Goal: Transaction & Acquisition: Purchase product/service

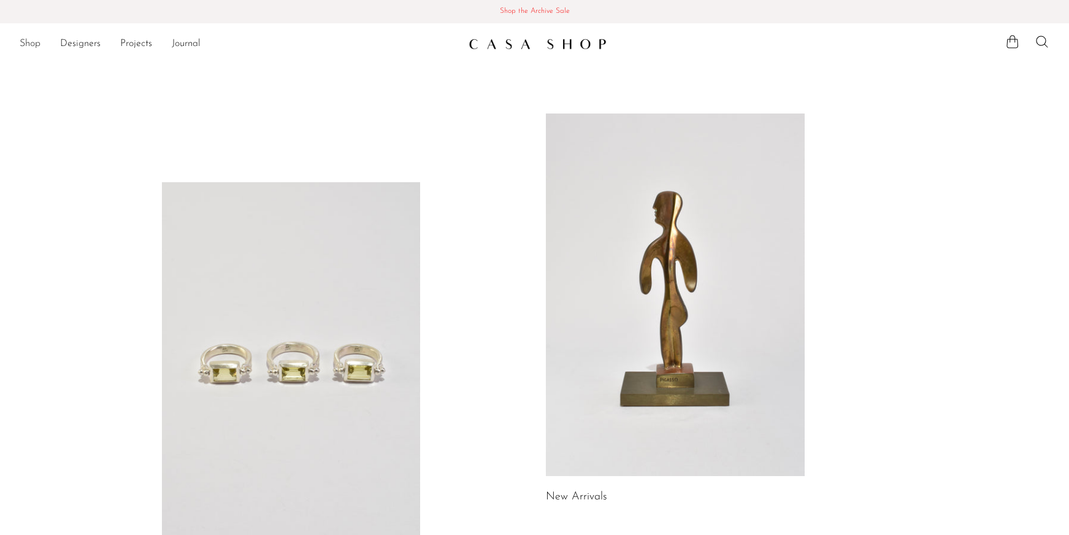
click at [34, 44] on link "Shop" at bounding box center [30, 44] width 21 height 16
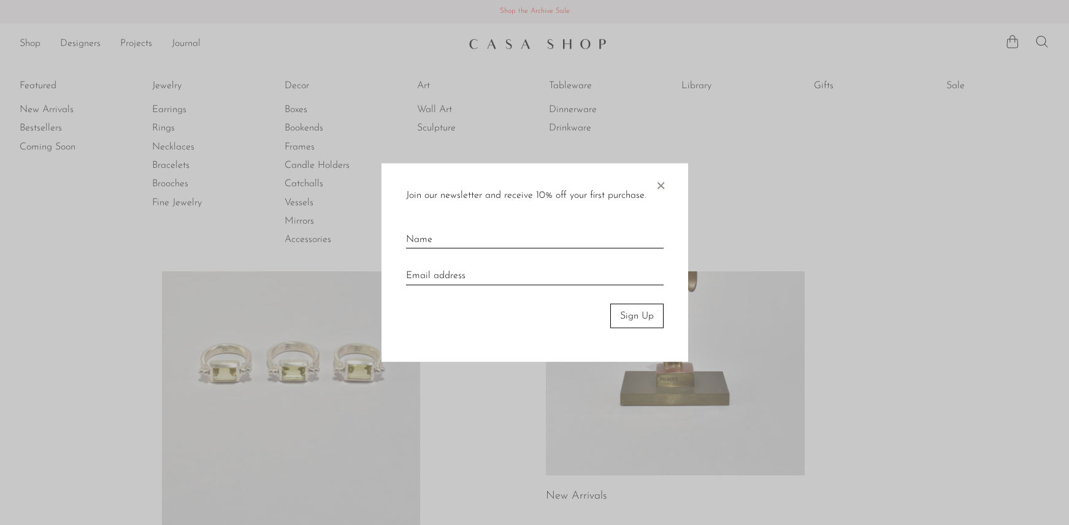
click at [660, 184] on span "×" at bounding box center [660, 182] width 12 height 39
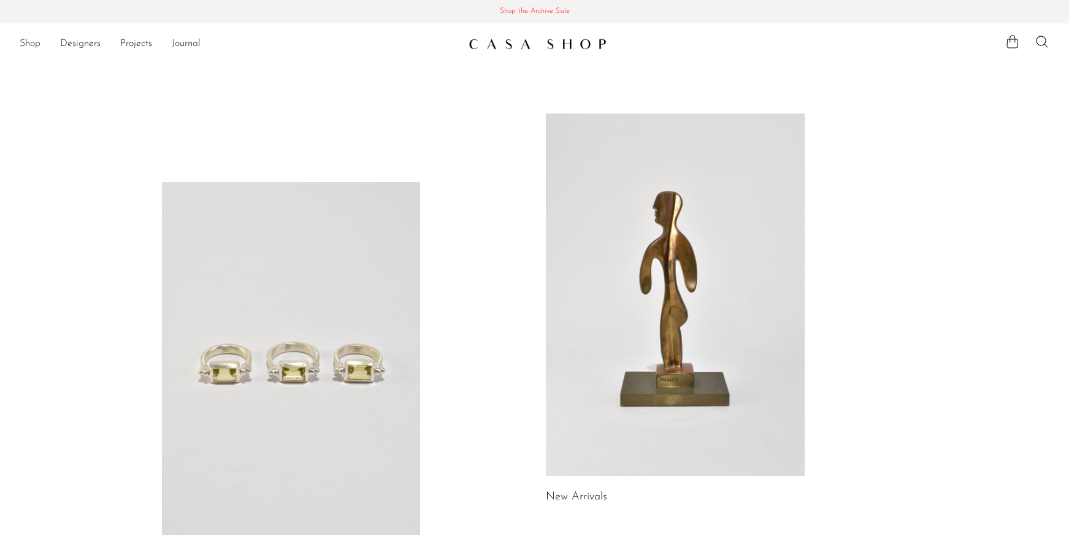
click at [36, 44] on link "Shop" at bounding box center [30, 44] width 21 height 16
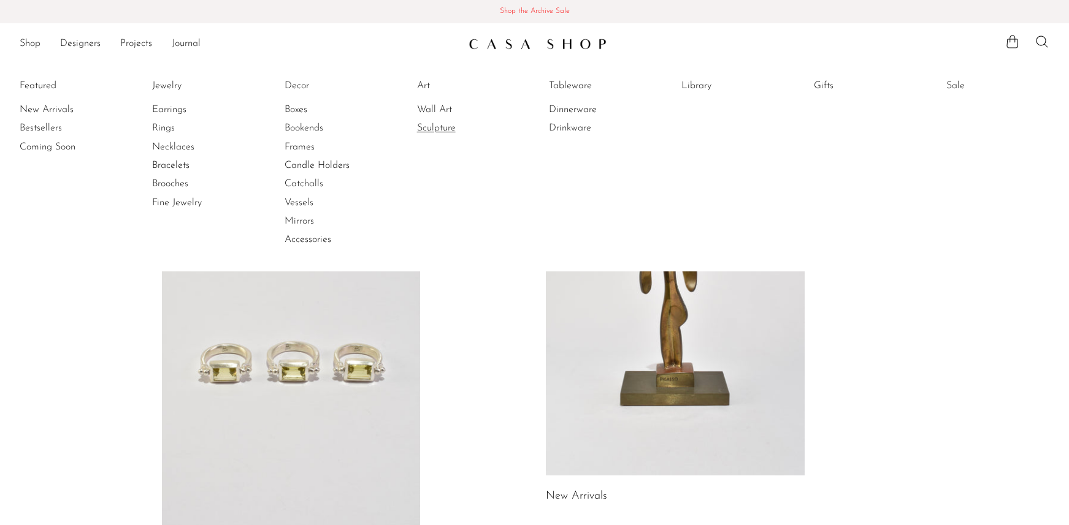
click at [456, 128] on link "Sculpture" at bounding box center [463, 127] width 92 height 13
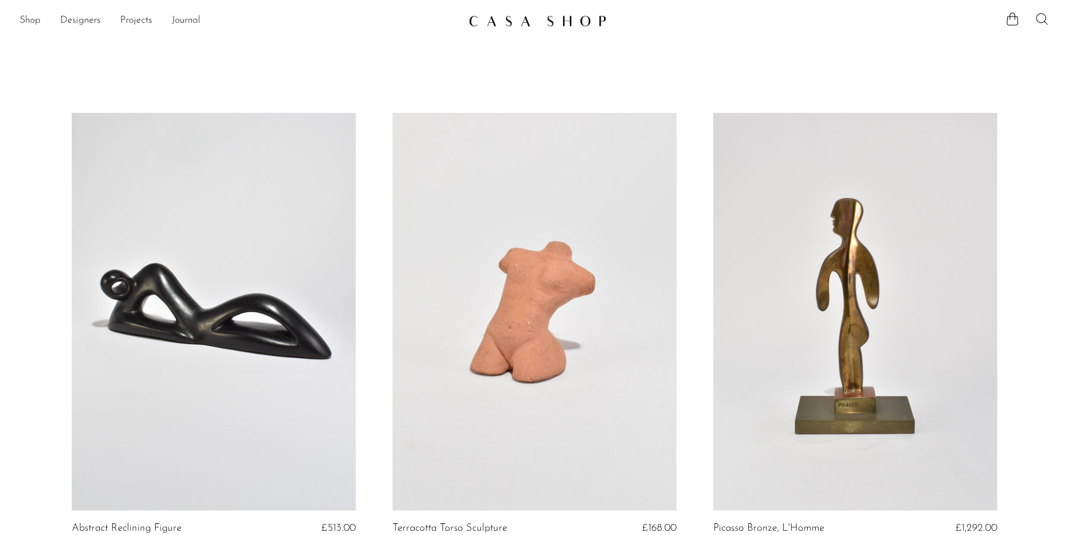
click at [1043, 20] on icon at bounding box center [1041, 19] width 15 height 15
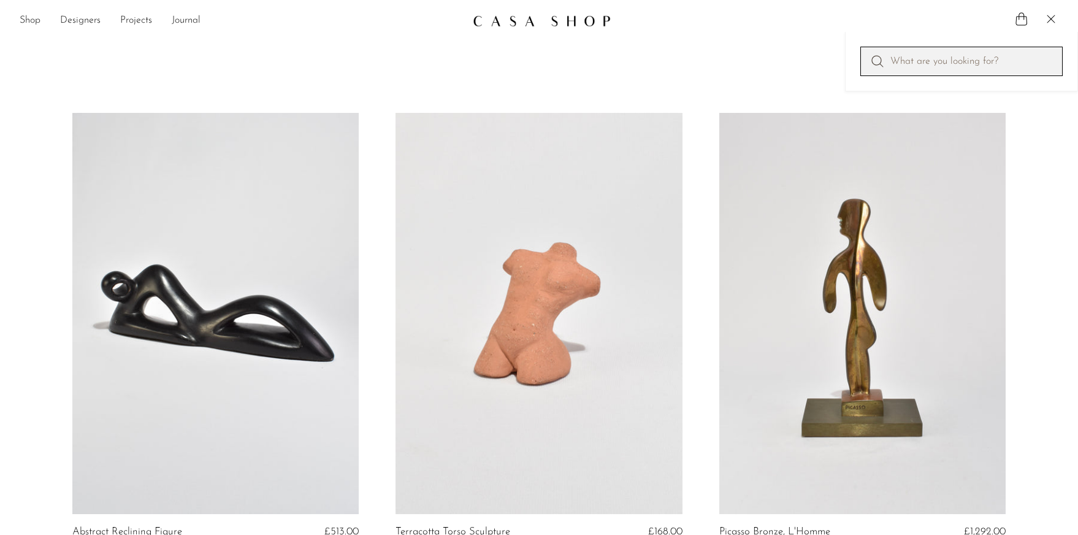
click at [916, 59] on input "Perform a search" at bounding box center [961, 61] width 202 height 29
type input "glass"
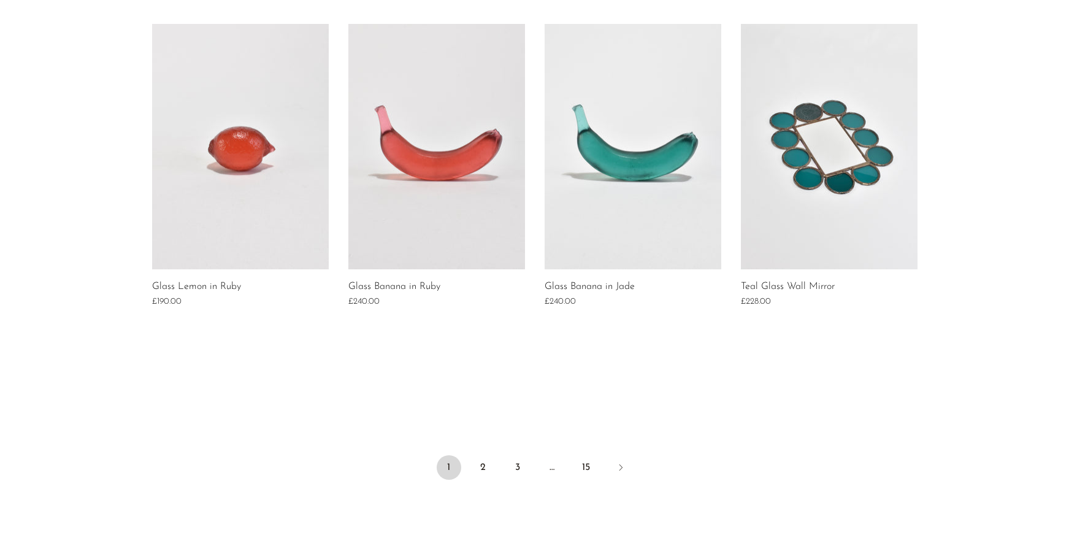
scroll to position [985, 0]
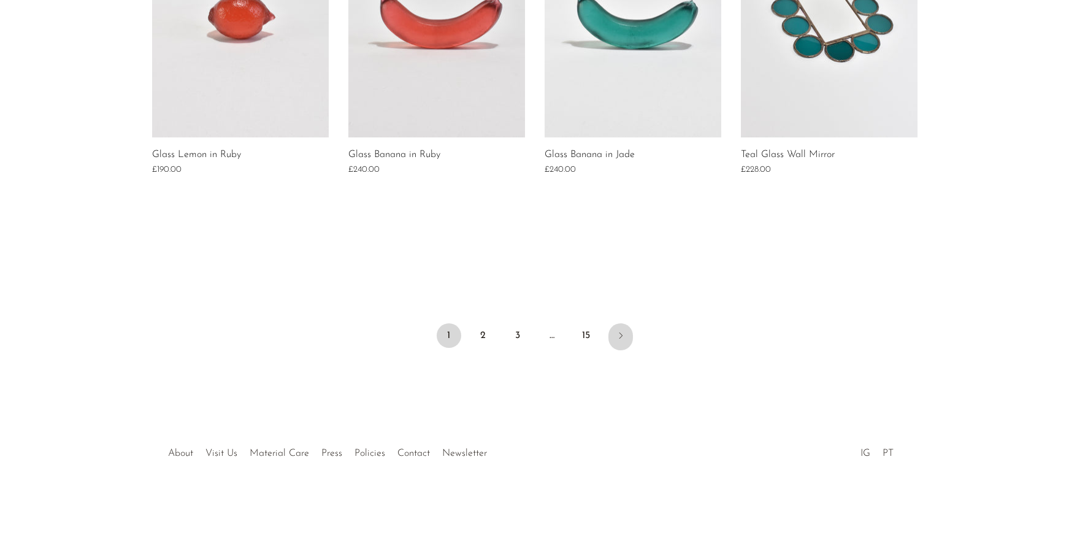
click at [619, 334] on icon "Next" at bounding box center [621, 335] width 10 height 10
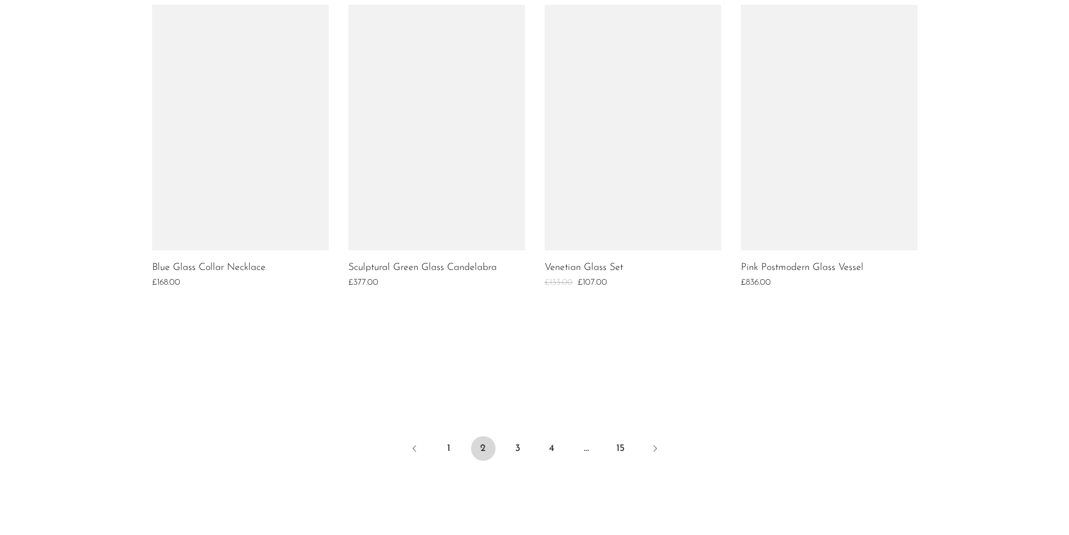
scroll to position [985, 0]
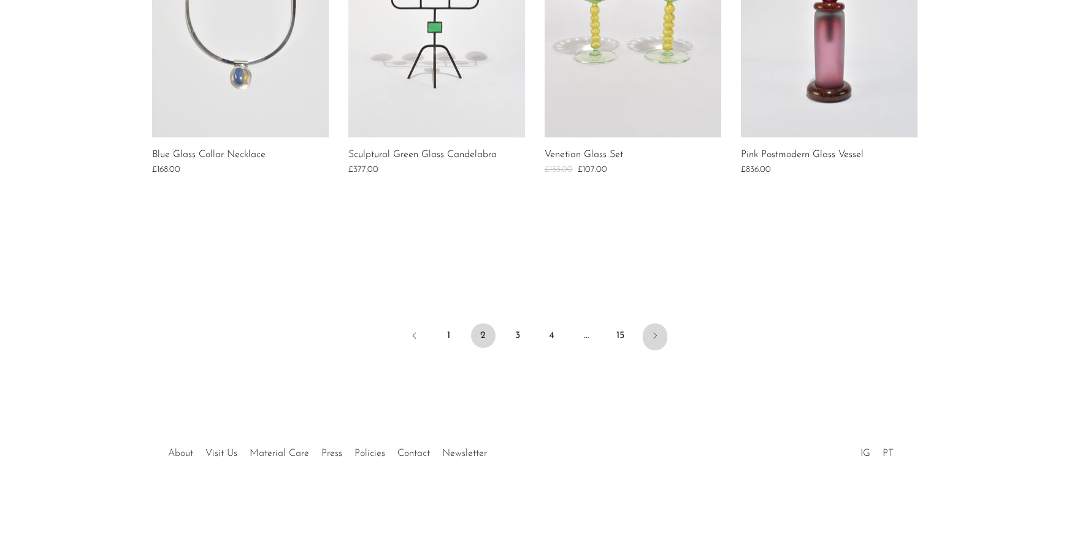
click at [655, 336] on icon "Next" at bounding box center [655, 335] width 10 height 10
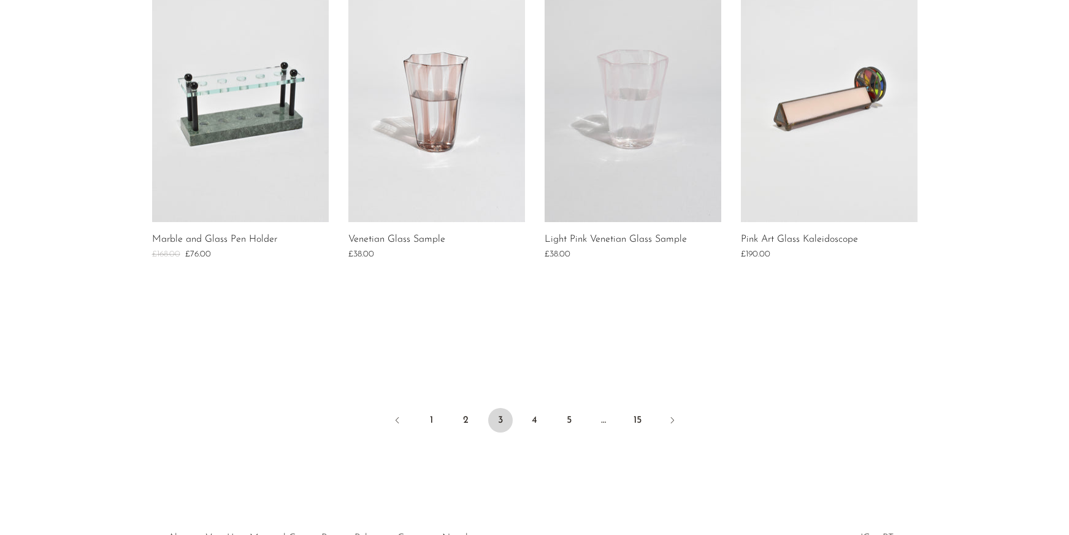
scroll to position [985, 0]
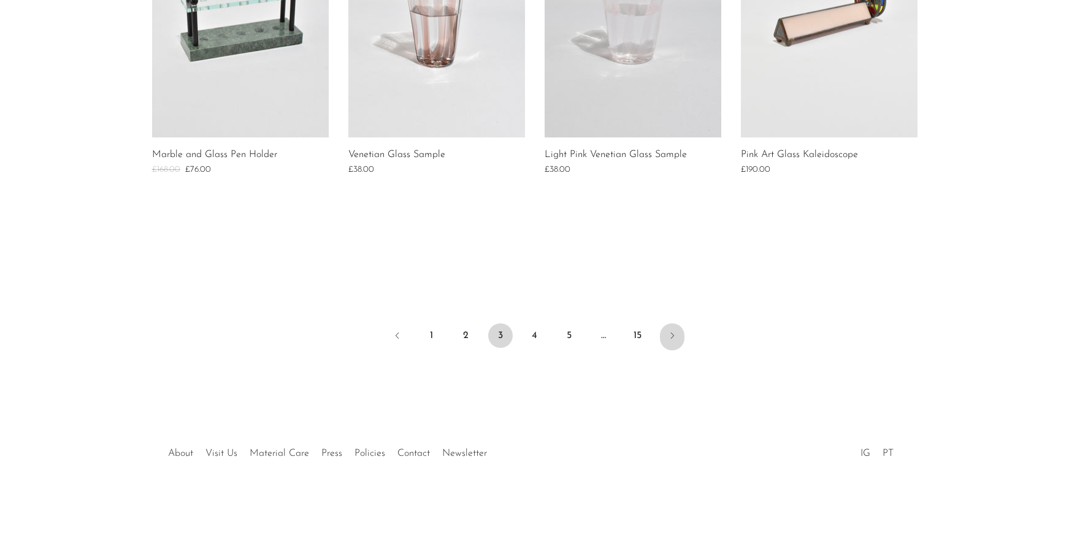
click at [674, 335] on icon "Next" at bounding box center [672, 335] width 10 height 10
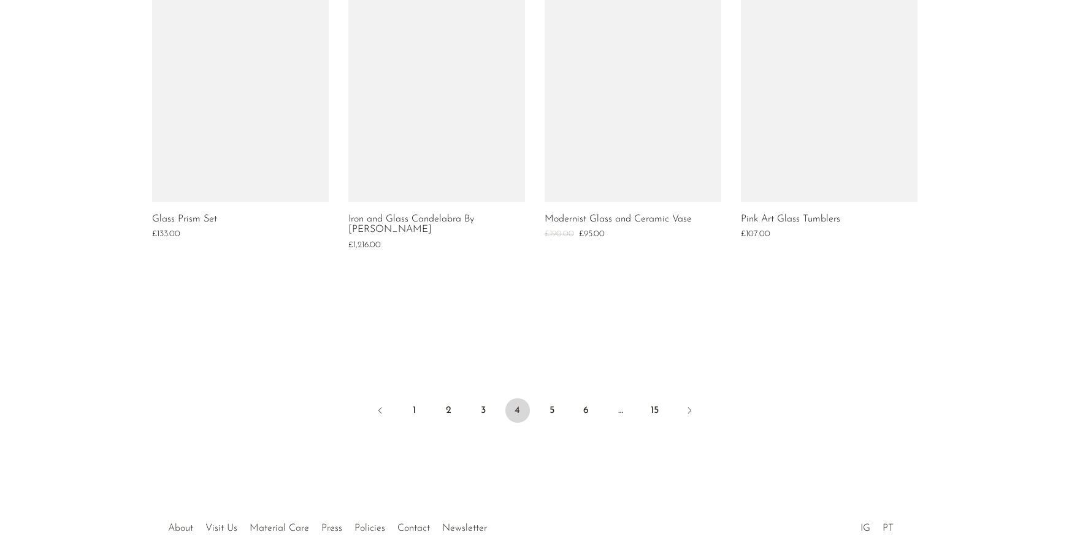
scroll to position [996, 0]
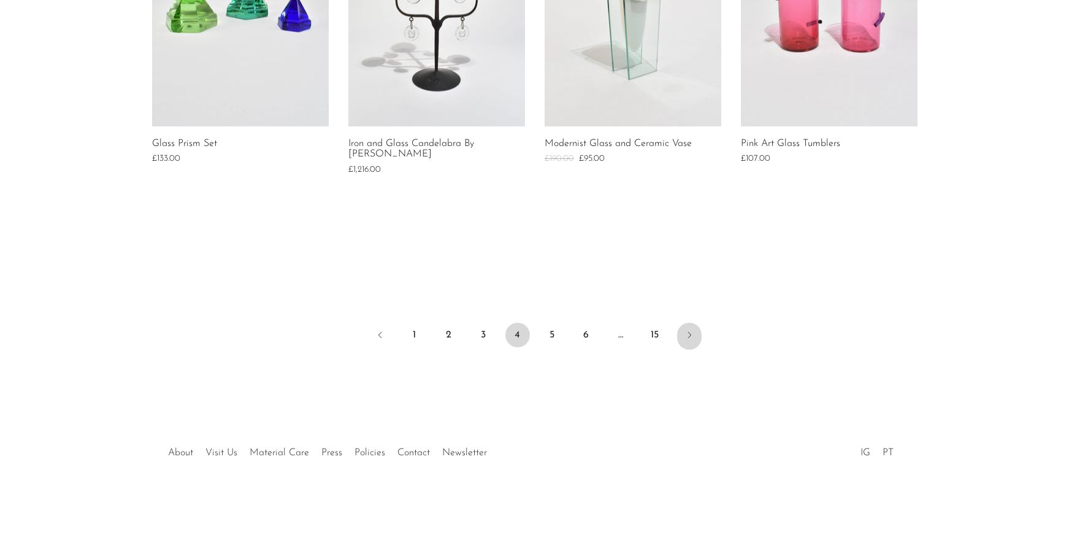
click at [691, 334] on icon "Next" at bounding box center [689, 335] width 10 height 10
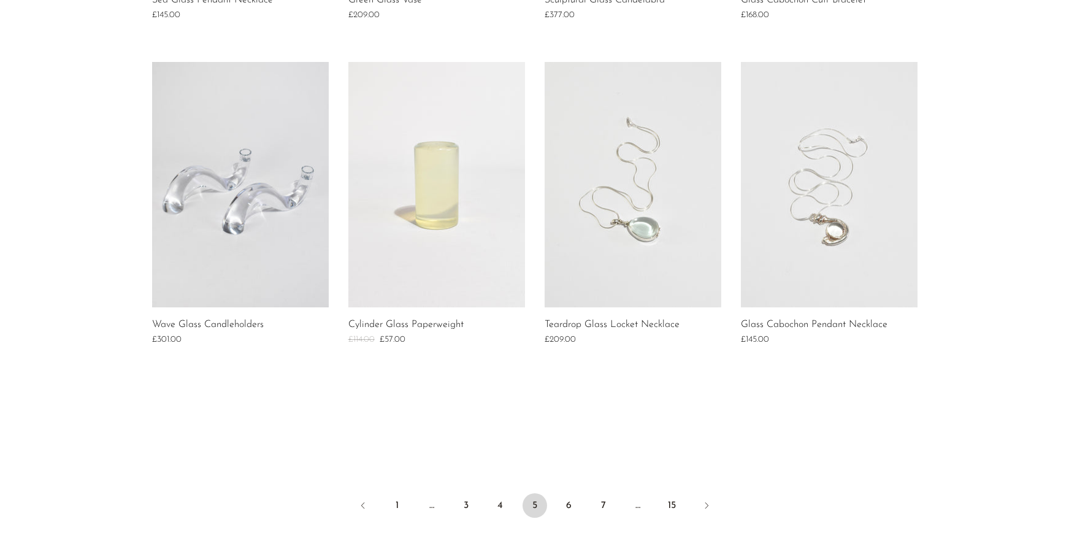
scroll to position [985, 0]
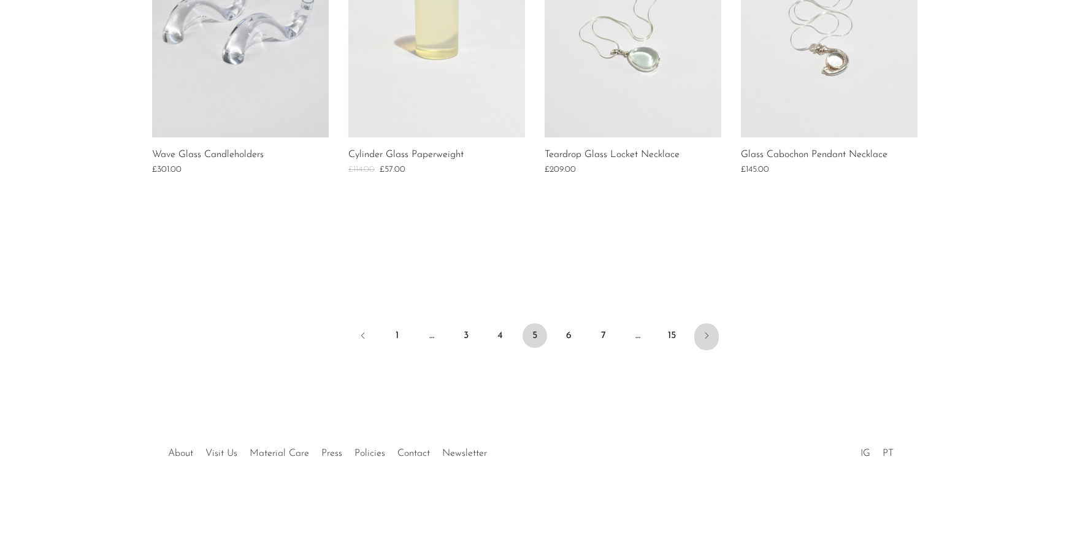
click at [709, 331] on icon "Next" at bounding box center [706, 335] width 10 height 10
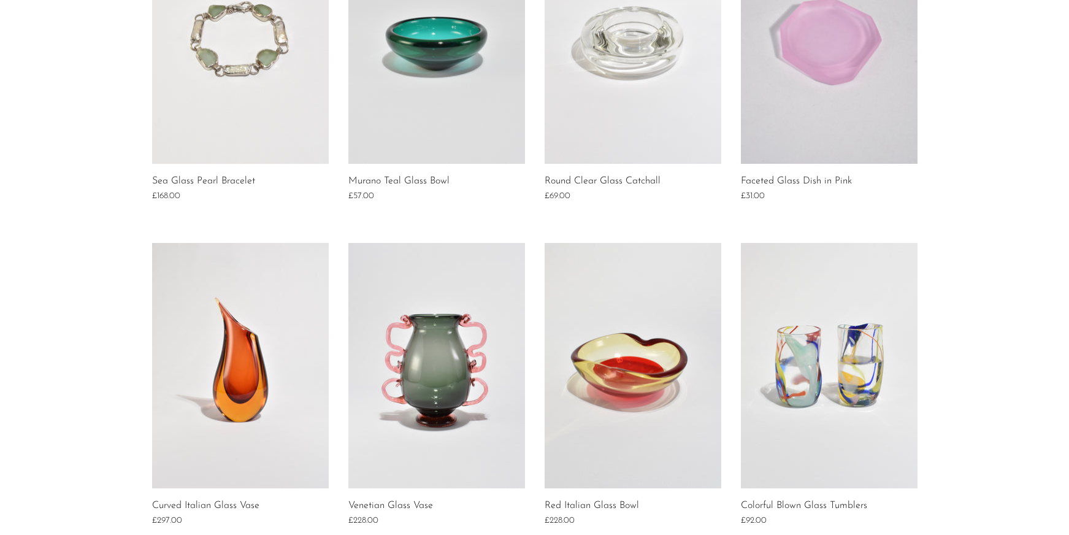
scroll to position [812, 0]
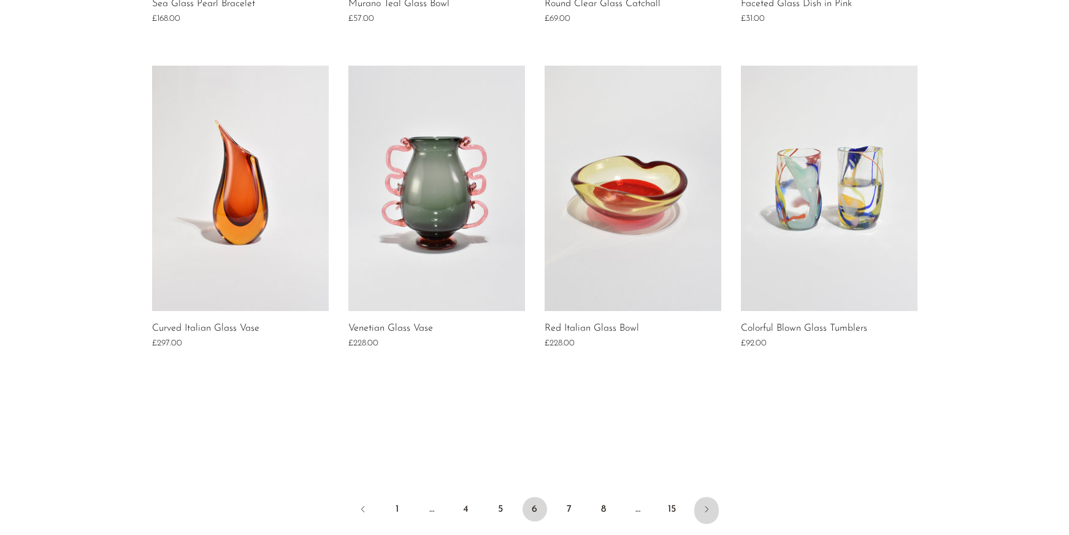
click at [707, 508] on icon "Next" at bounding box center [706, 508] width 3 height 6
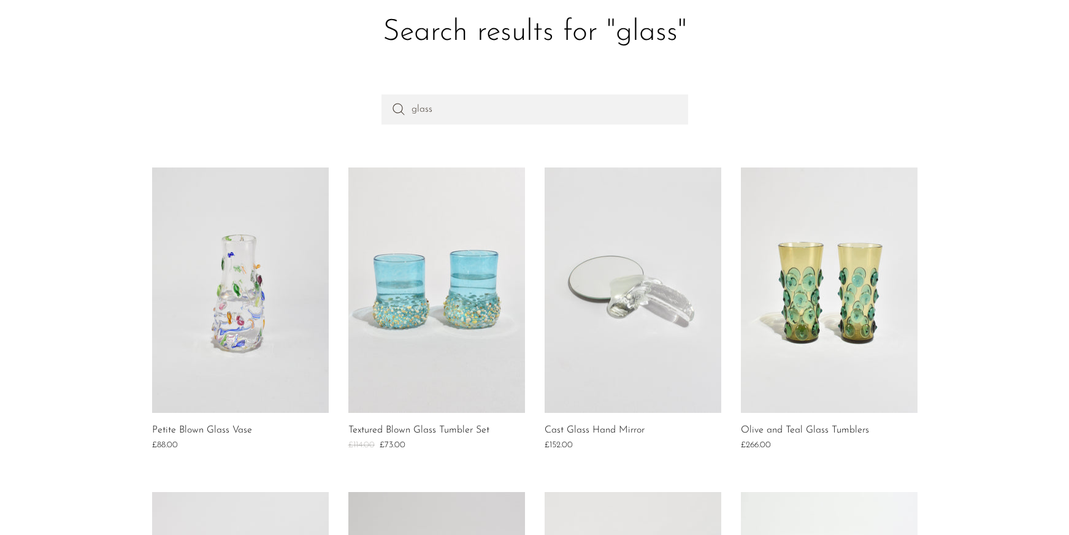
scroll to position [91, 0]
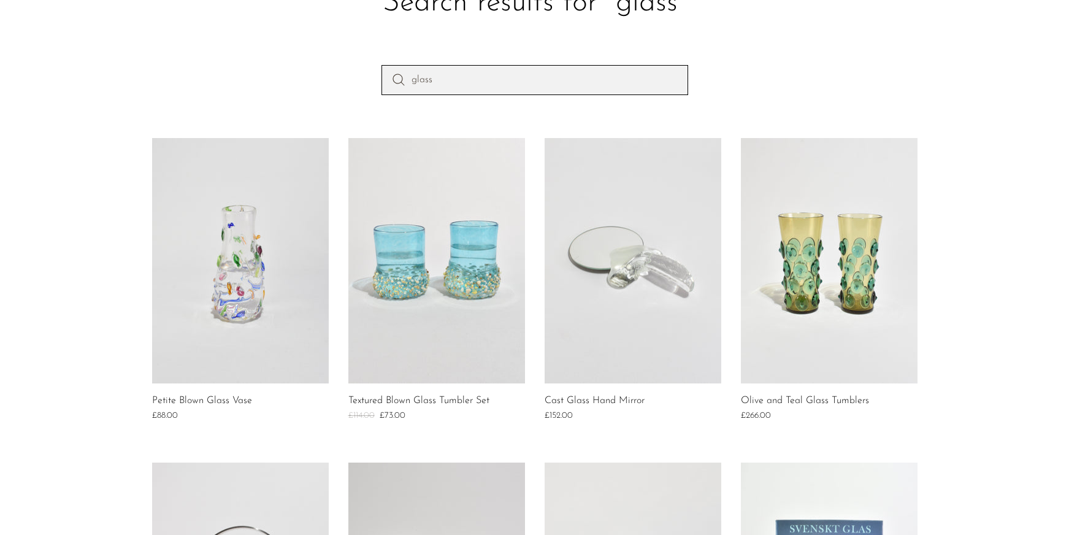
click at [507, 82] on input "glass" at bounding box center [534, 79] width 307 height 29
type input "glass vase"
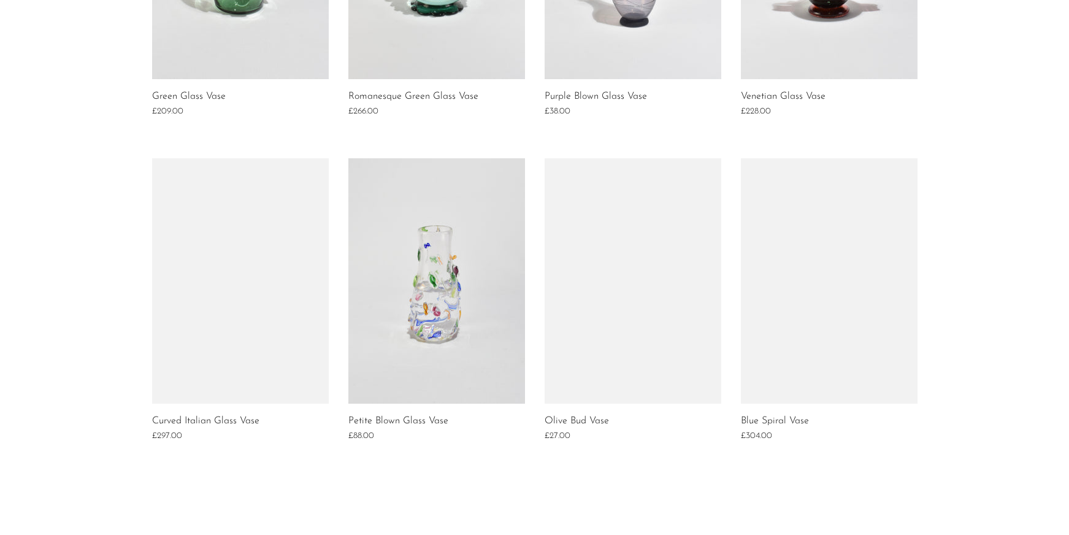
scroll to position [720, 0]
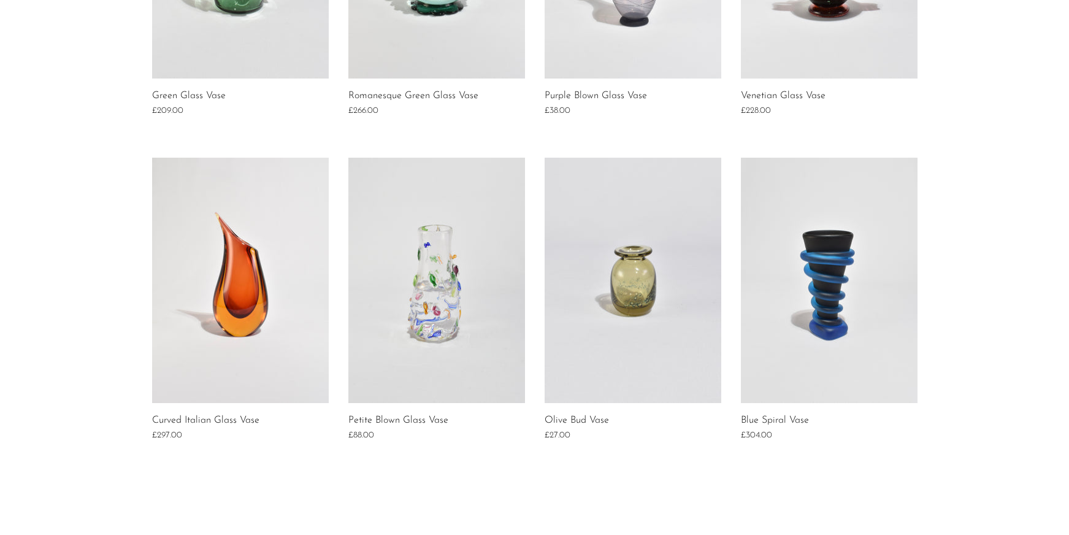
click at [245, 325] on link at bounding box center [240, 280] width 177 height 245
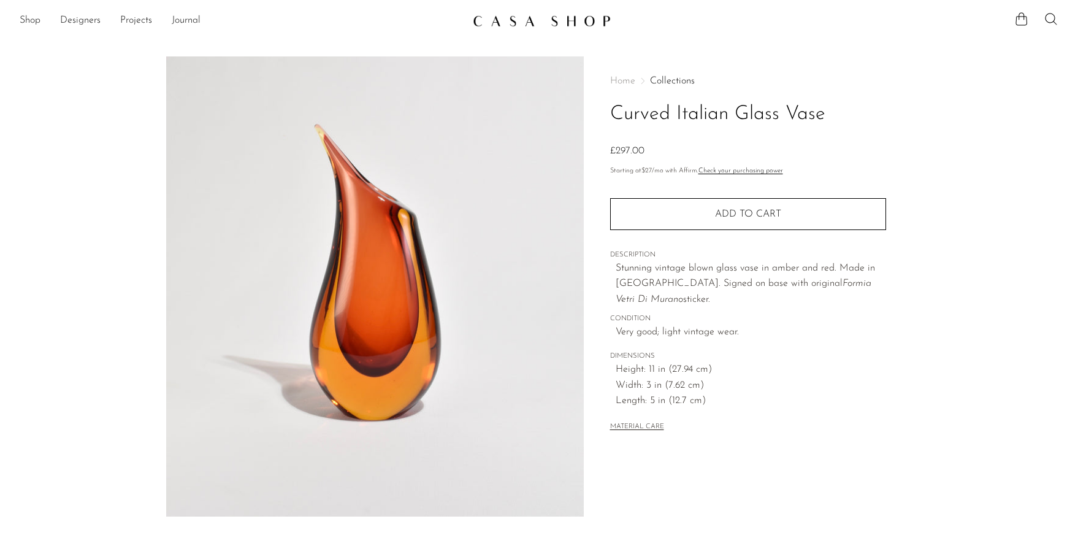
click at [396, 353] on img at bounding box center [375, 286] width 418 height 460
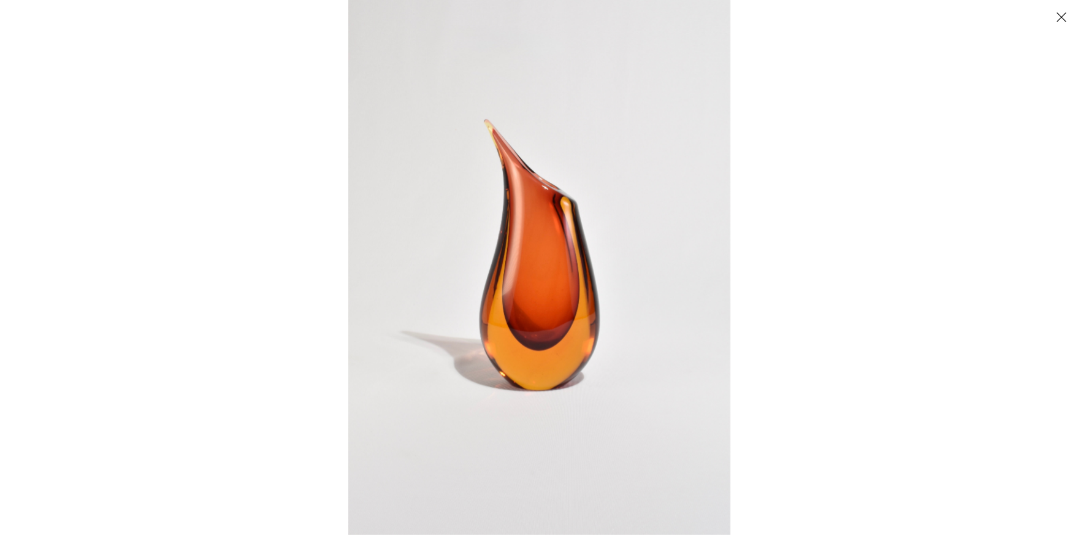
click at [508, 340] on img at bounding box center [539, 267] width 382 height 535
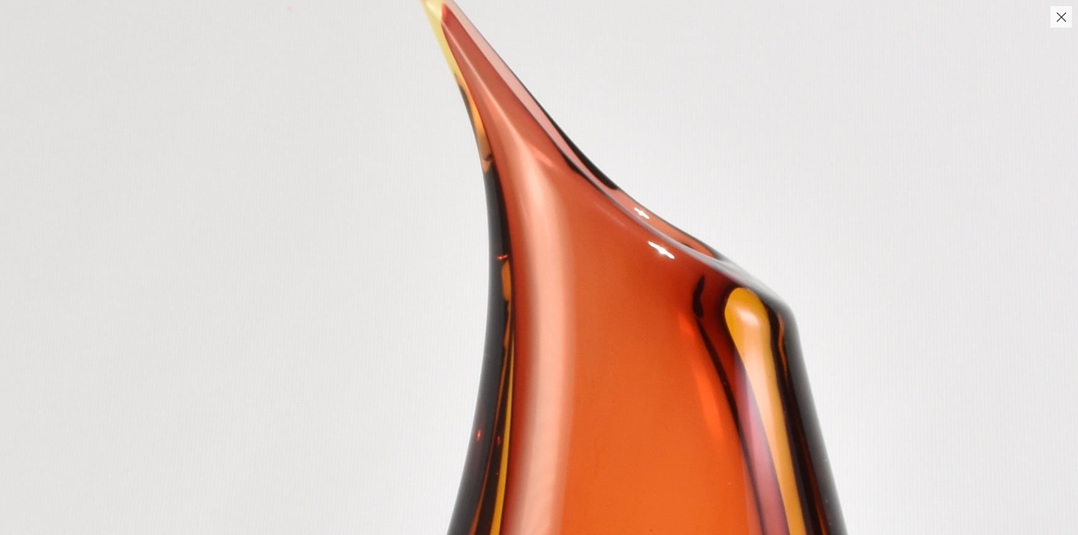
click at [1058, 13] on button "Close" at bounding box center [1060, 16] width 21 height 21
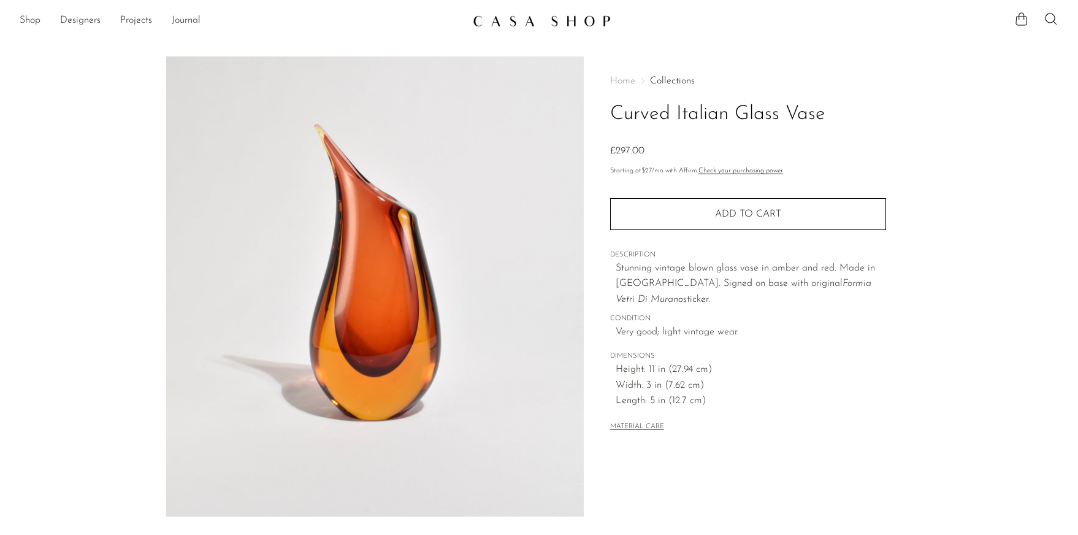
click at [646, 427] on button "MATERIAL CARE" at bounding box center [637, 426] width 54 height 9
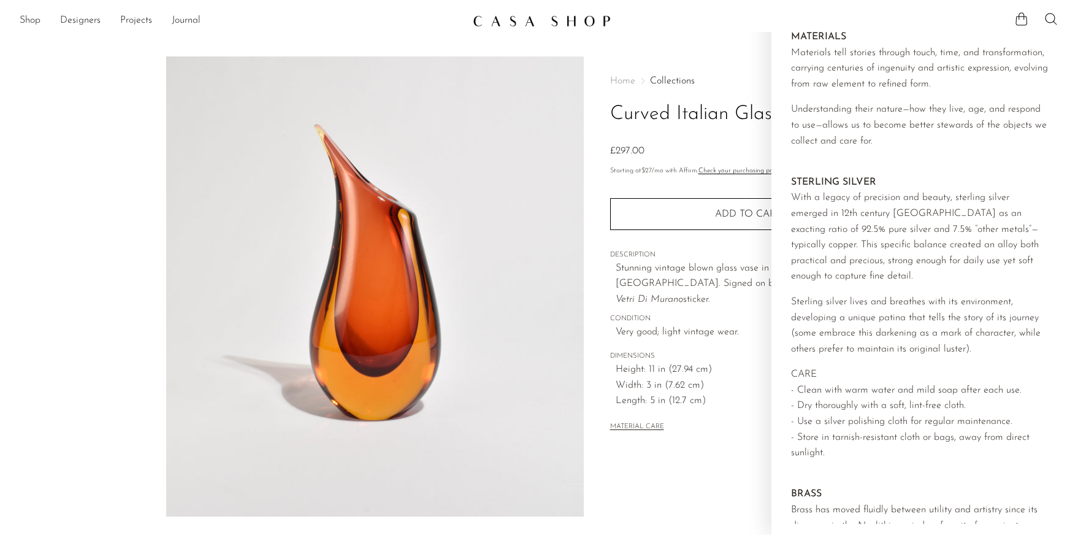
click at [728, 410] on div "MATERIAL CARE" at bounding box center [748, 421] width 276 height 25
click at [741, 410] on div "MATERIAL CARE" at bounding box center [748, 421] width 276 height 25
click at [751, 38] on main "Curved Italian Glass Vase £297.00" at bounding box center [539, 355] width 1078 height 646
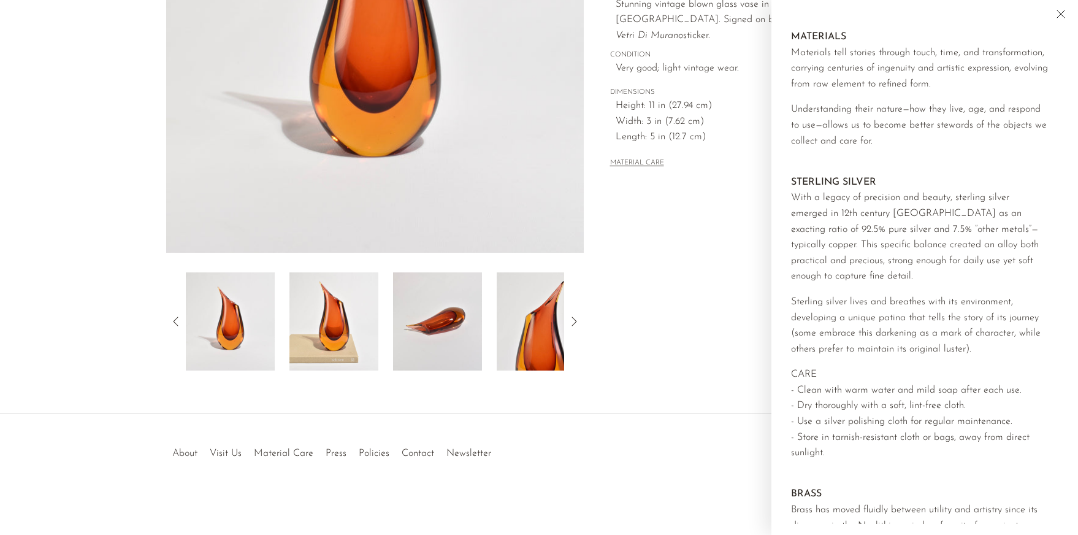
click at [1063, 15] on icon "Close" at bounding box center [1060, 14] width 15 height 15
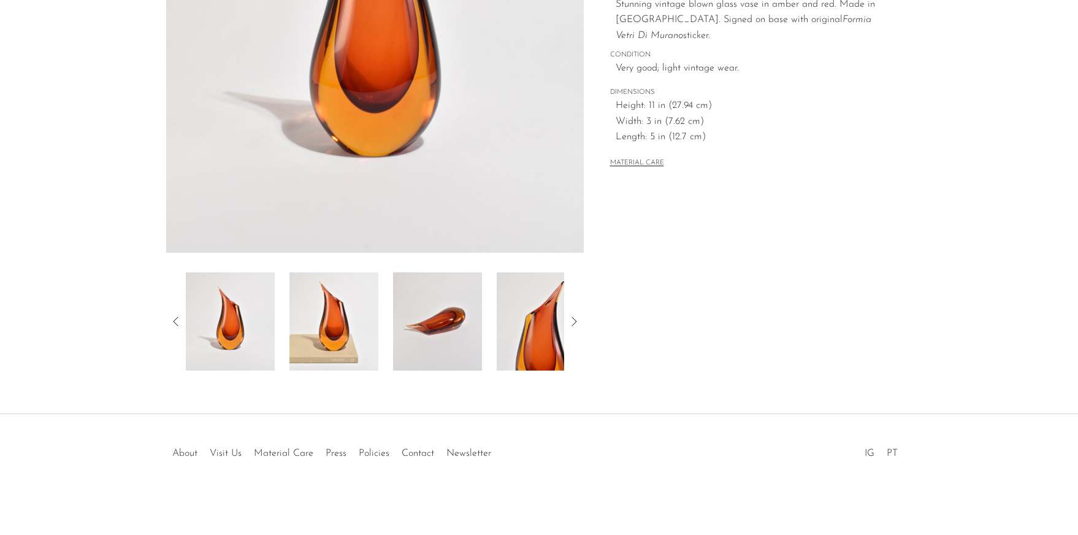
click at [573, 319] on icon at bounding box center [574, 321] width 15 height 15
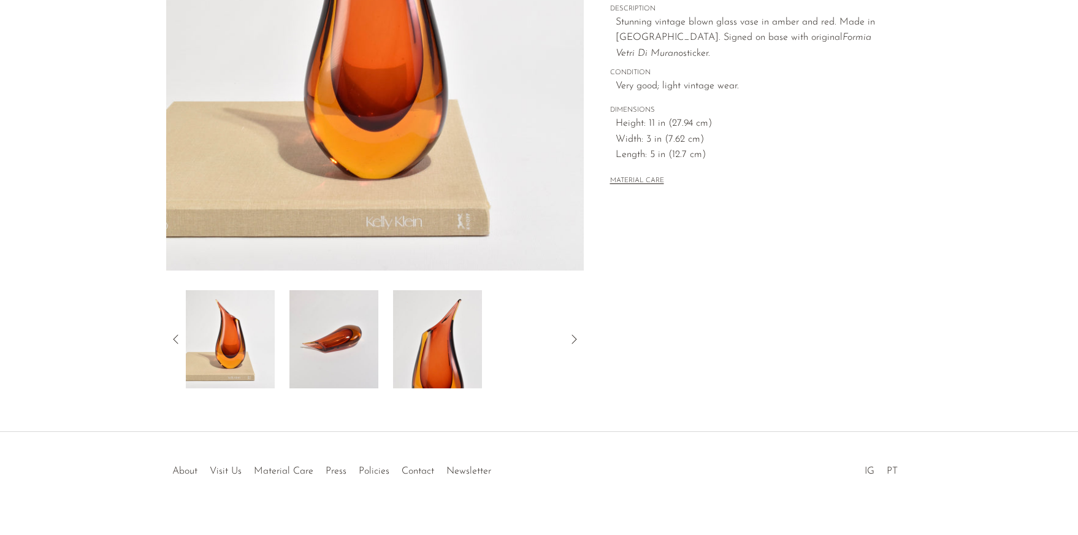
scroll to position [245, 0]
click at [467, 356] on img at bounding box center [437, 340] width 89 height 98
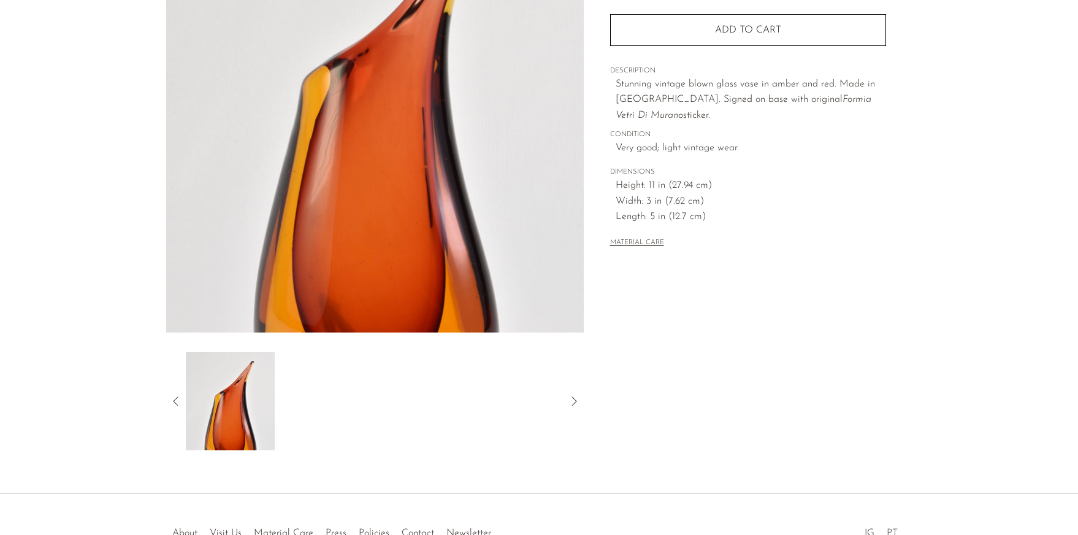
scroll to position [242, 0]
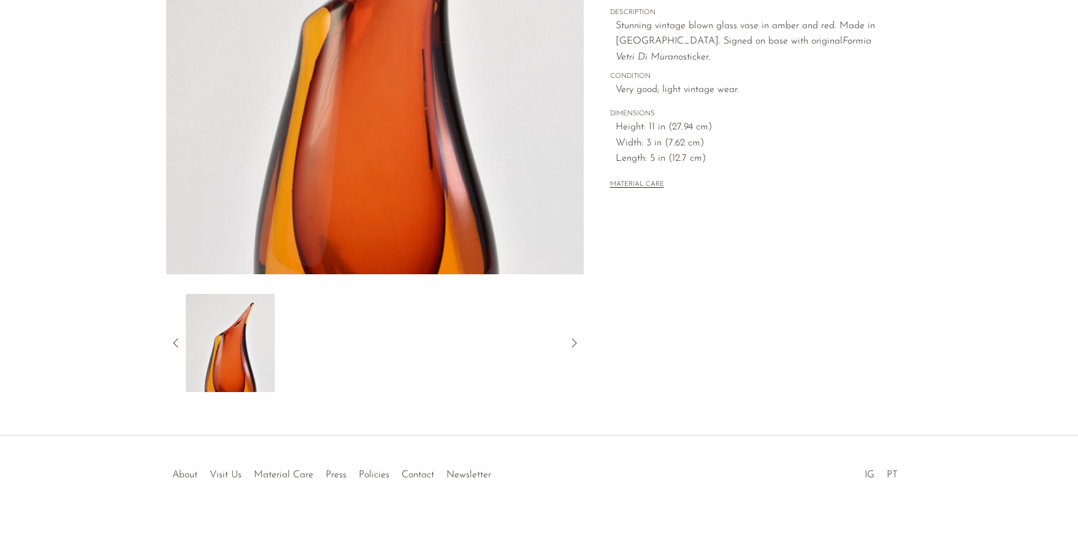
click at [573, 343] on icon at bounding box center [574, 342] width 15 height 15
click at [177, 343] on icon at bounding box center [176, 342] width 15 height 15
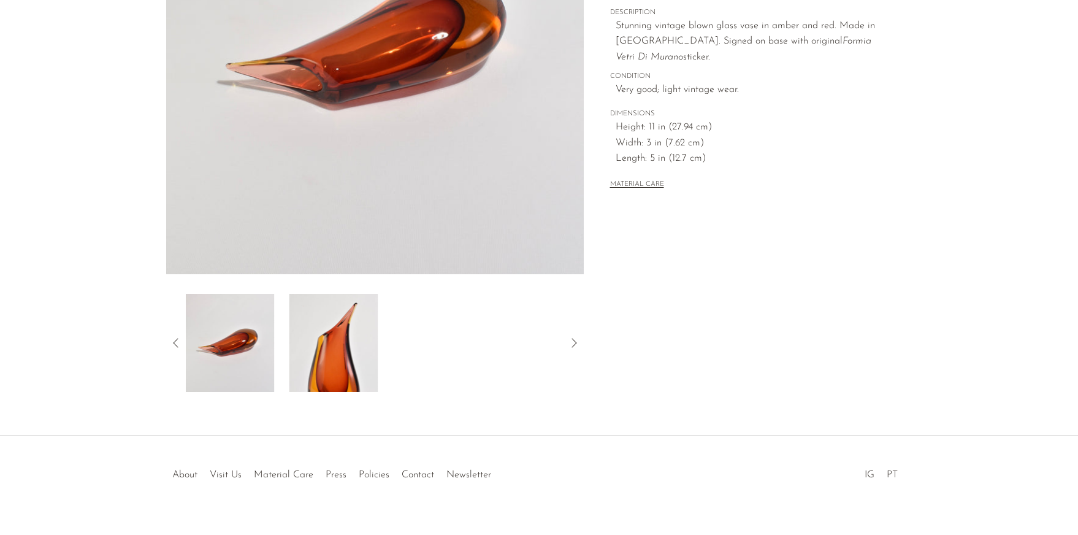
click at [177, 343] on icon at bounding box center [176, 342] width 15 height 15
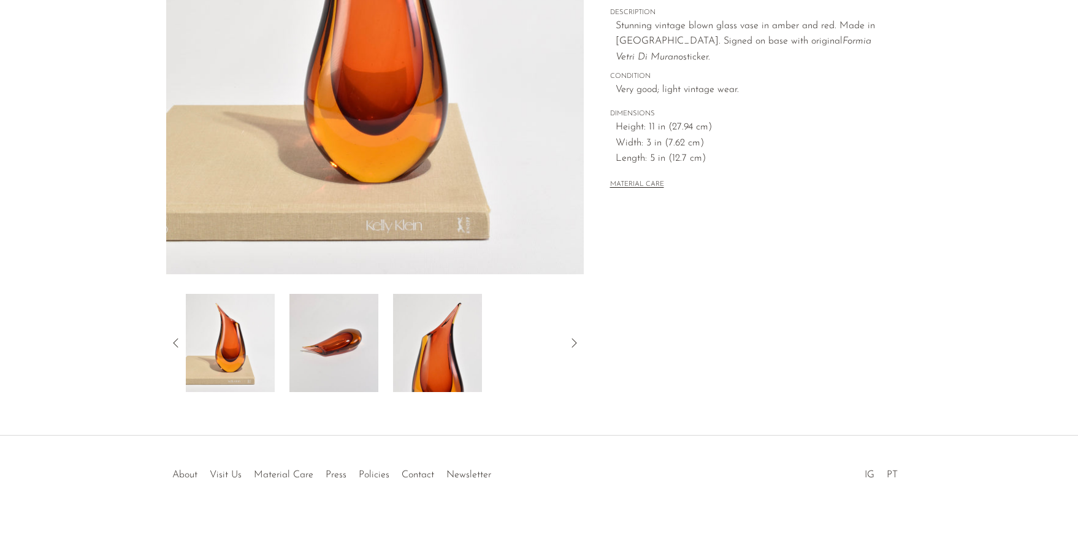
click at [176, 343] on icon at bounding box center [176, 342] width 15 height 15
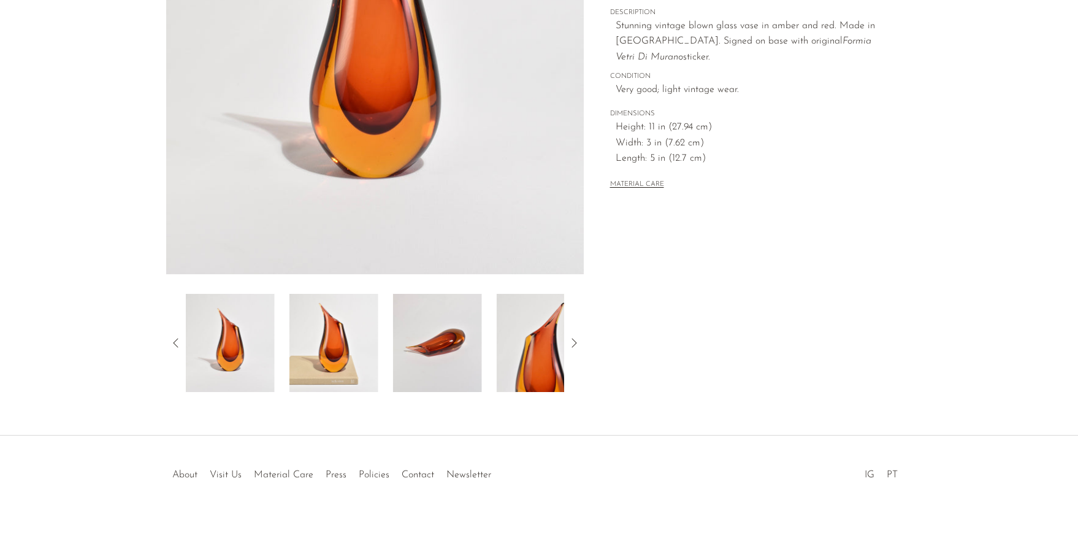
click at [176, 343] on icon at bounding box center [176, 342] width 15 height 15
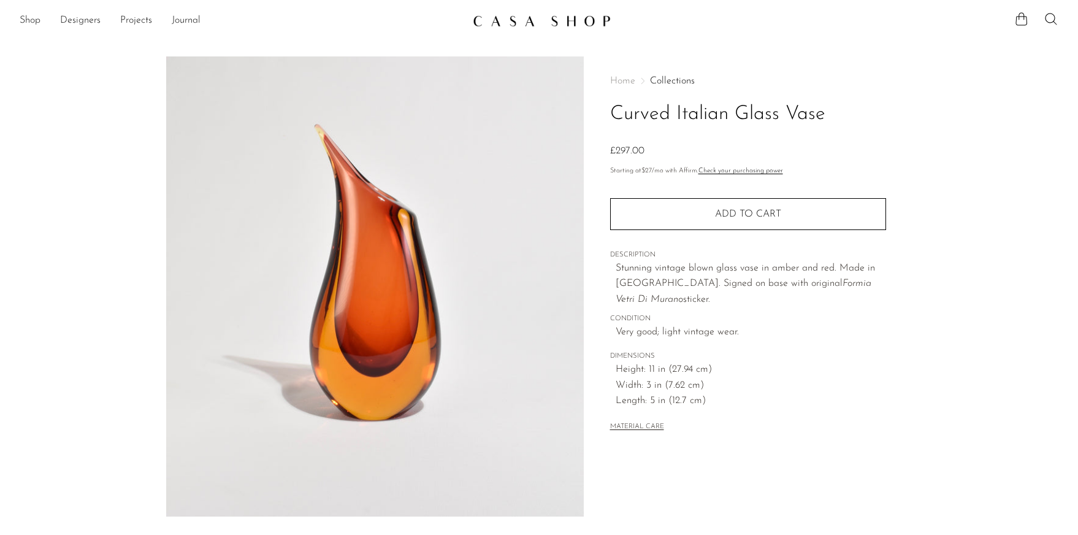
scroll to position [264, 0]
